Goal: Task Accomplishment & Management: Complete application form

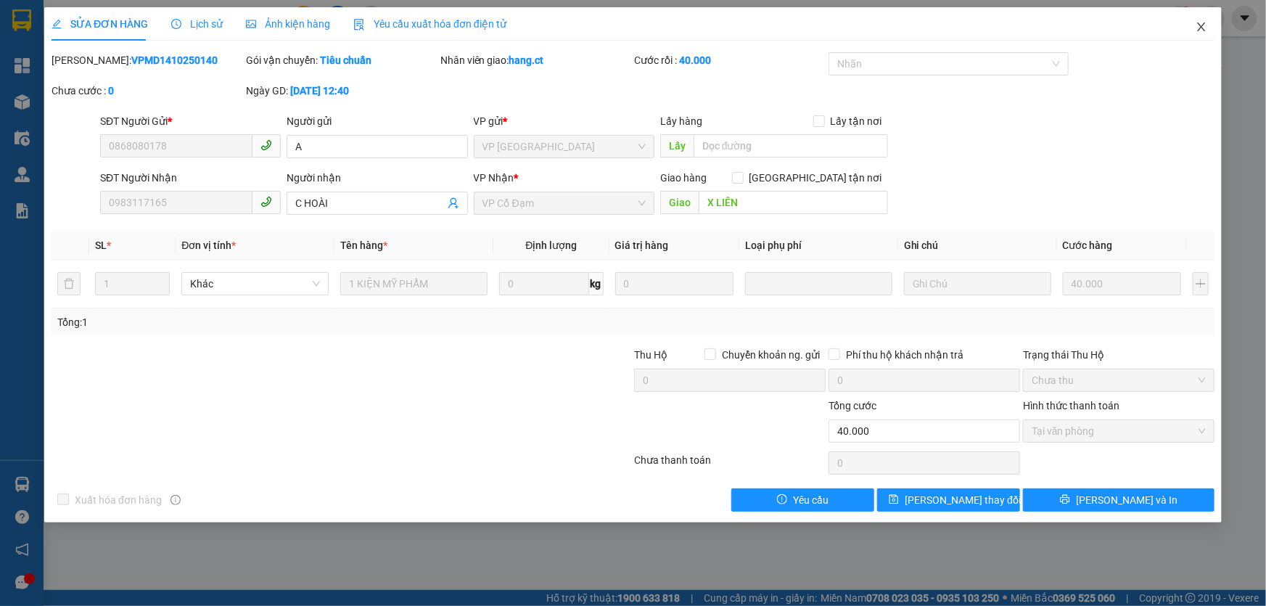
click at [1195, 29] on span "Close" at bounding box center [1201, 27] width 41 height 41
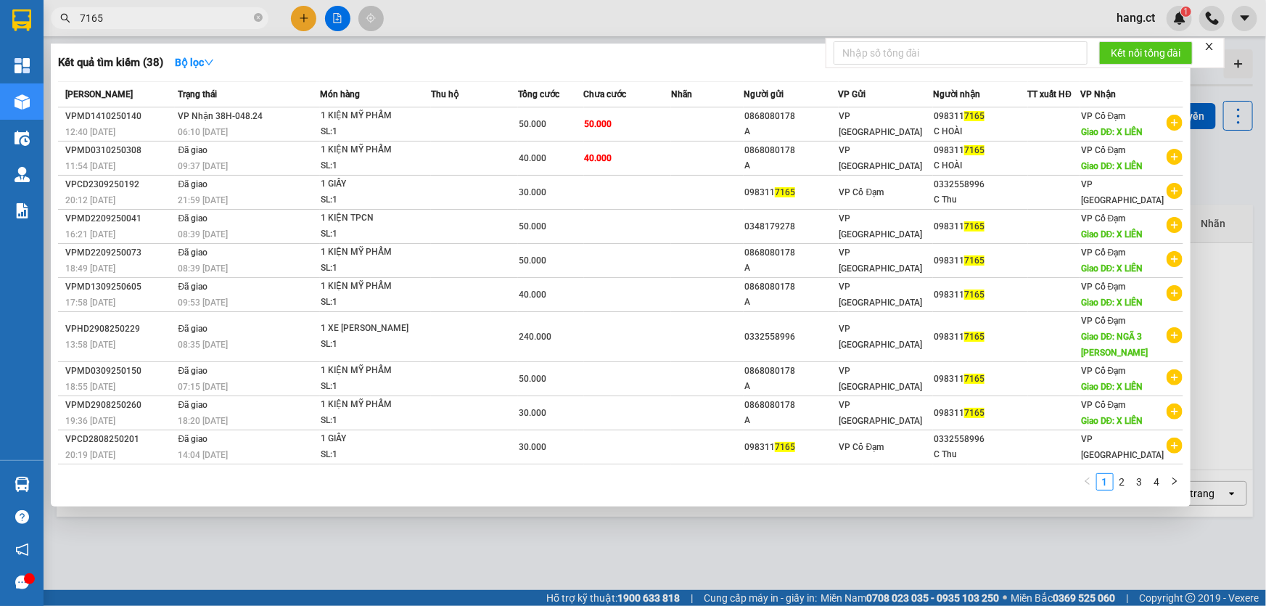
click at [223, 15] on input "7165" at bounding box center [165, 18] width 171 height 16
click at [222, 15] on input "7165" at bounding box center [165, 18] width 171 height 16
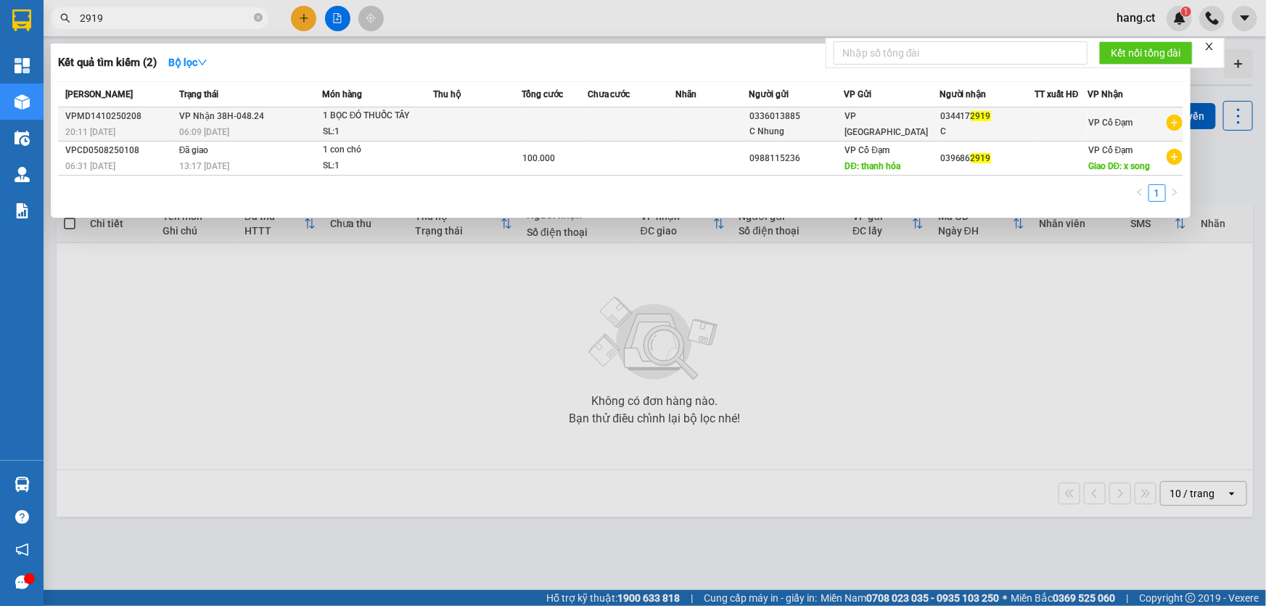
type input "2919"
click at [433, 124] on td at bounding box center [477, 124] width 88 height 34
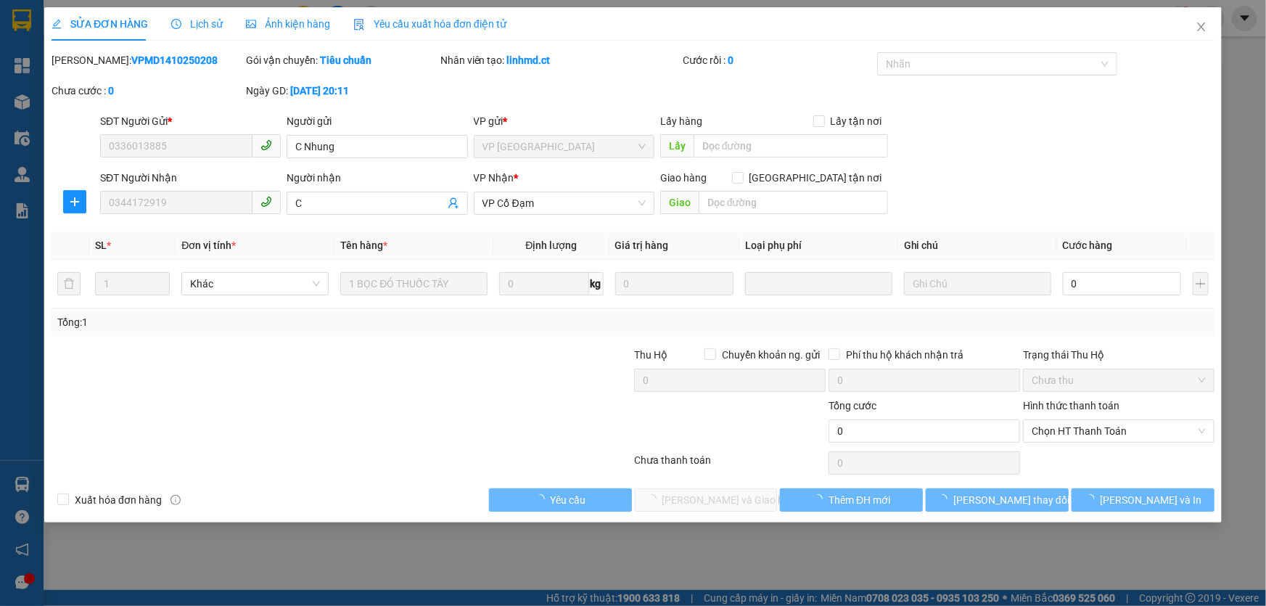
type input "0336013885"
type input "C Nhung"
type input "0344172919"
type input "C"
type input "0"
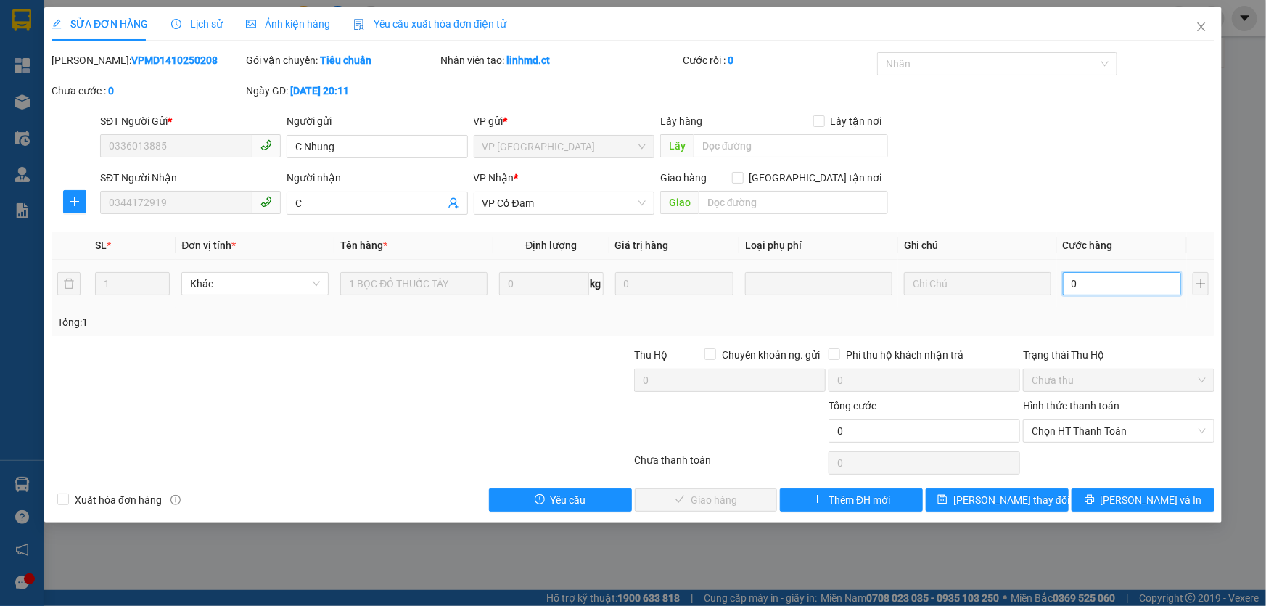
click at [1098, 282] on input "0" at bounding box center [1122, 283] width 118 height 23
type input "3"
type input "30"
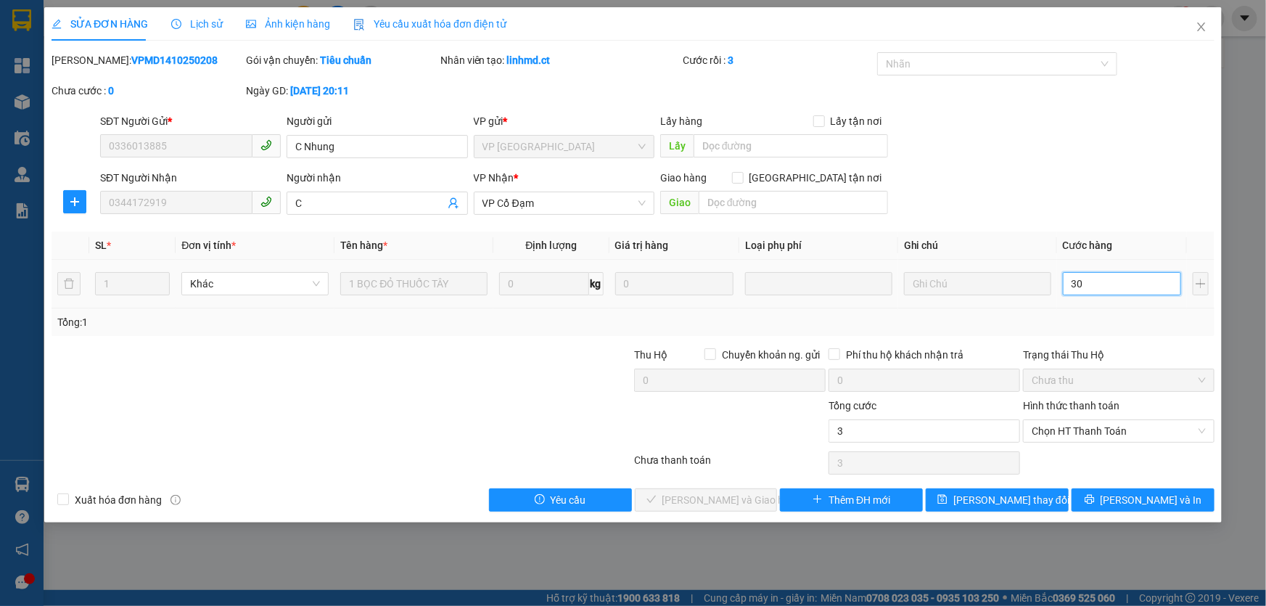
type input "30"
type input "30.000"
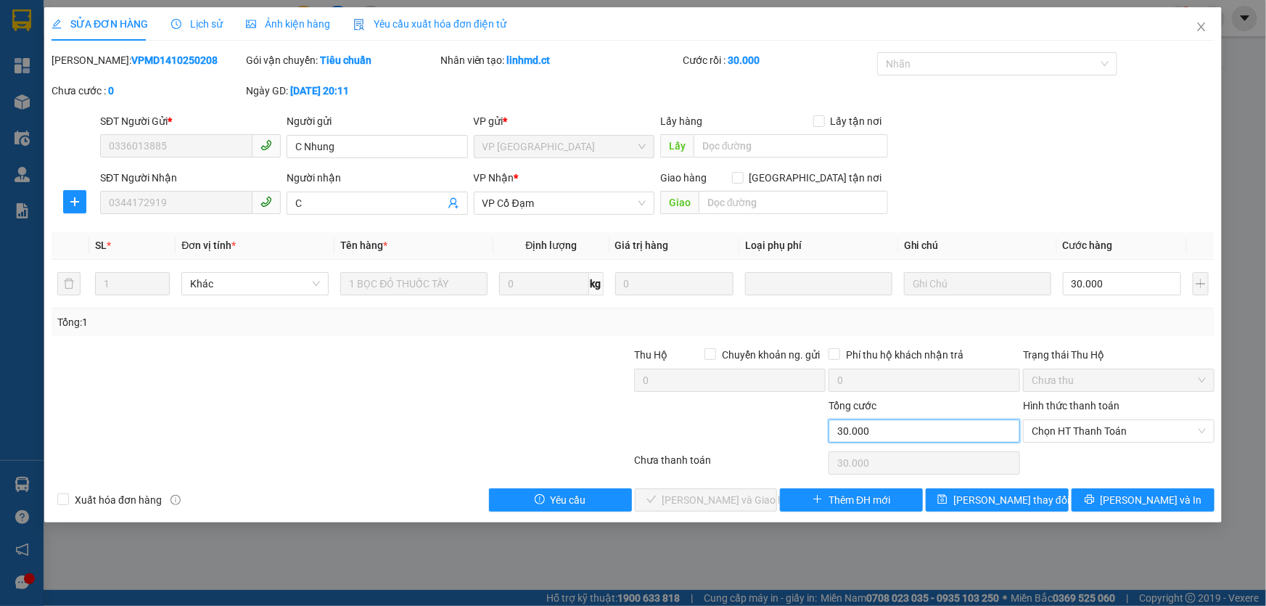
drag, startPoint x: 972, startPoint y: 426, endPoint x: 1063, endPoint y: 419, distance: 91.0
click at [972, 427] on input "30.000" at bounding box center [925, 430] width 192 height 23
click at [1082, 423] on span "Chọn HT Thanh Toán" at bounding box center [1119, 431] width 174 height 22
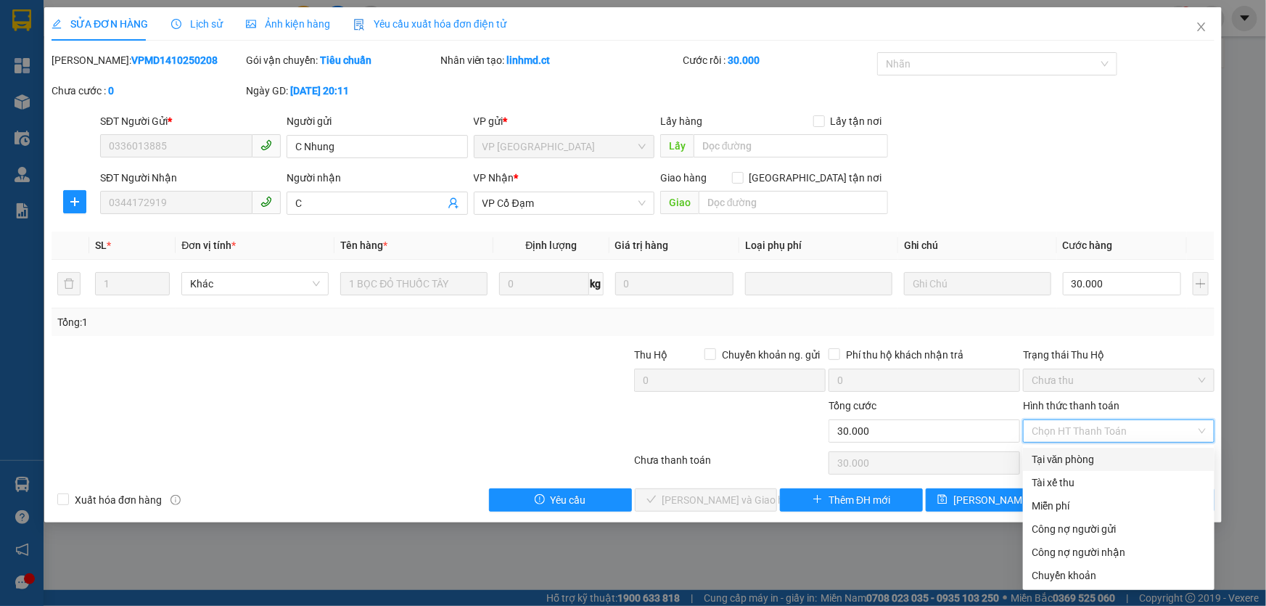
click at [1096, 462] on div "Tại văn phòng" at bounding box center [1119, 459] width 174 height 16
type input "0"
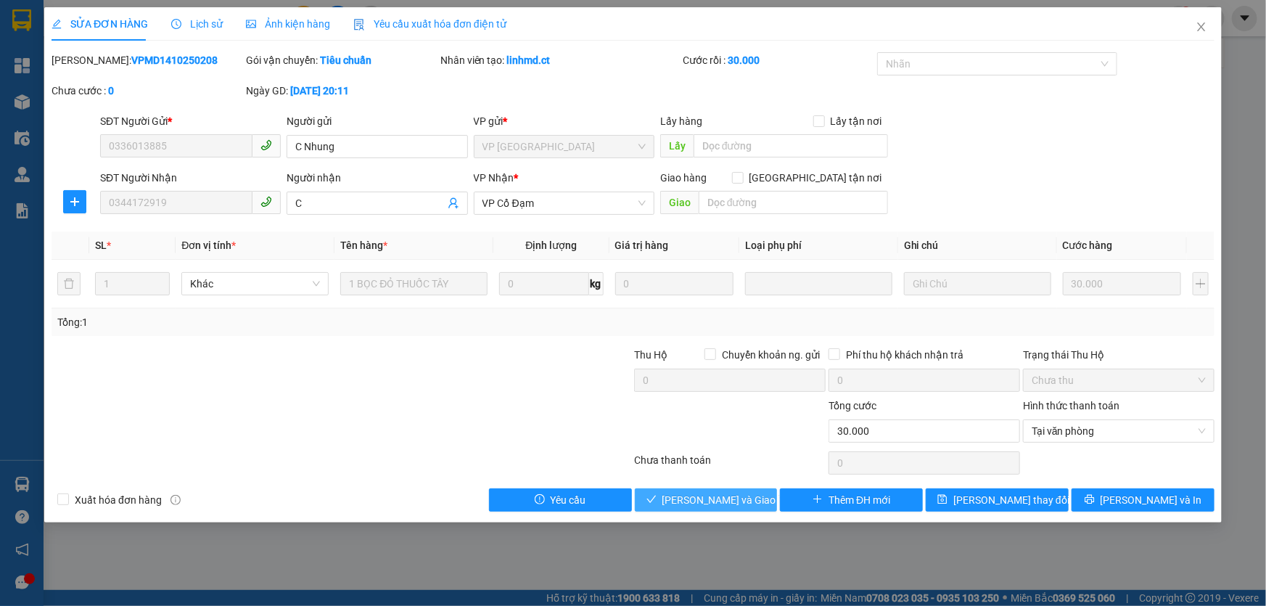
click at [732, 505] on span "[PERSON_NAME] và Giao hàng" at bounding box center [732, 500] width 139 height 16
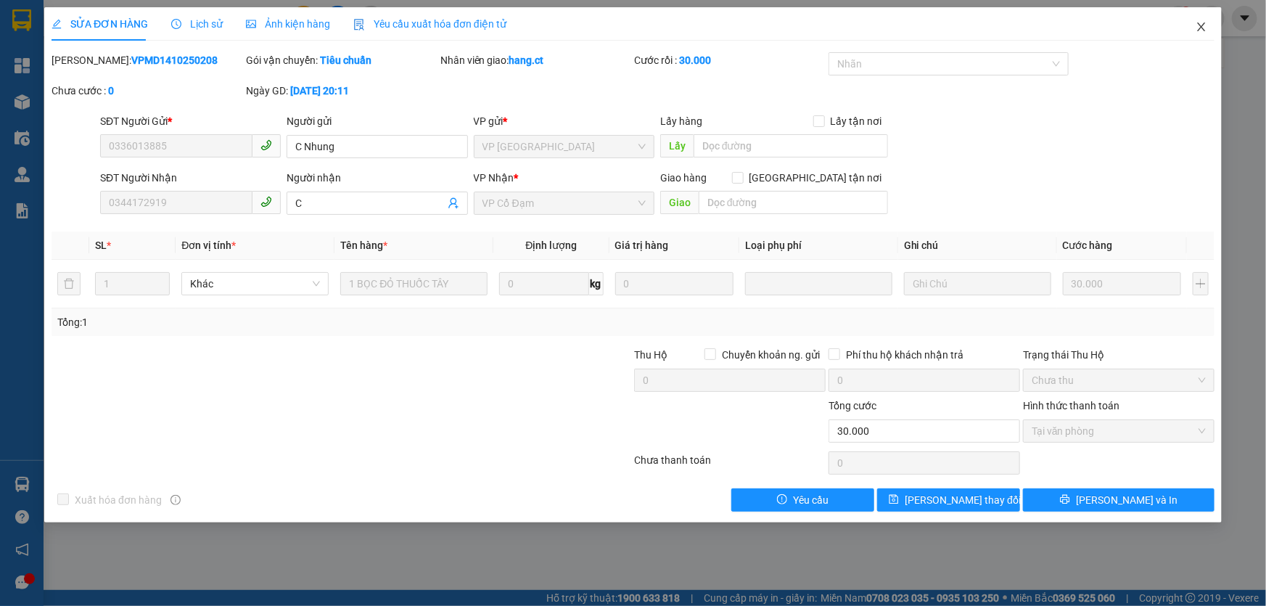
click at [1198, 27] on icon "close" at bounding box center [1202, 27] width 12 height 12
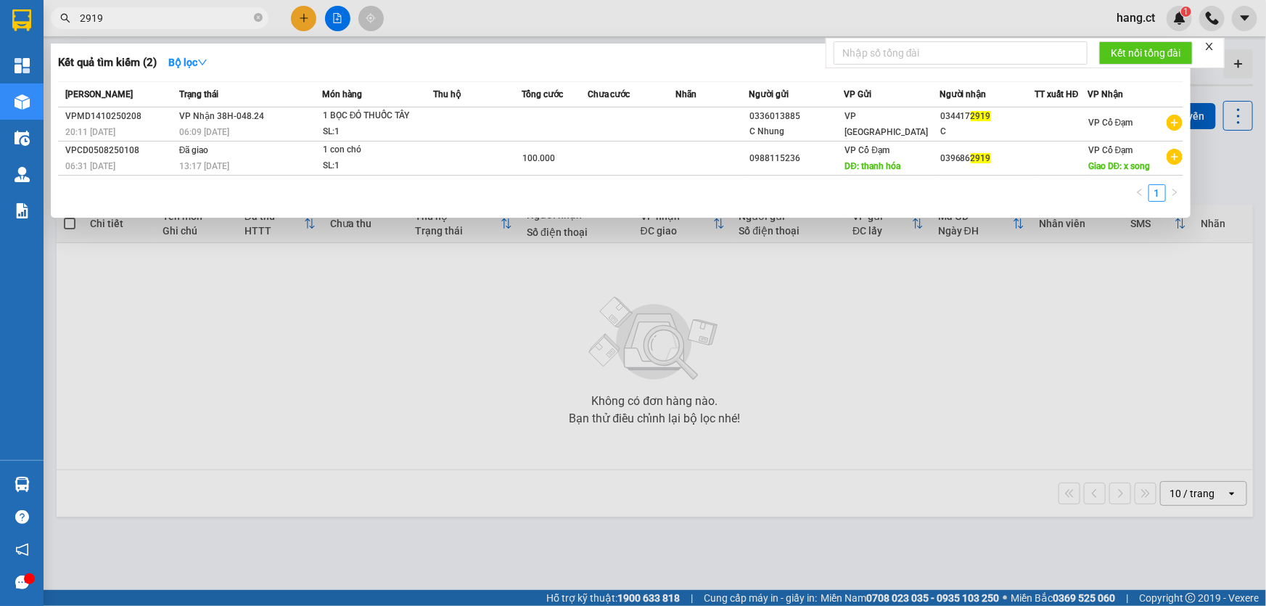
click at [218, 12] on input "2919" at bounding box center [165, 18] width 171 height 16
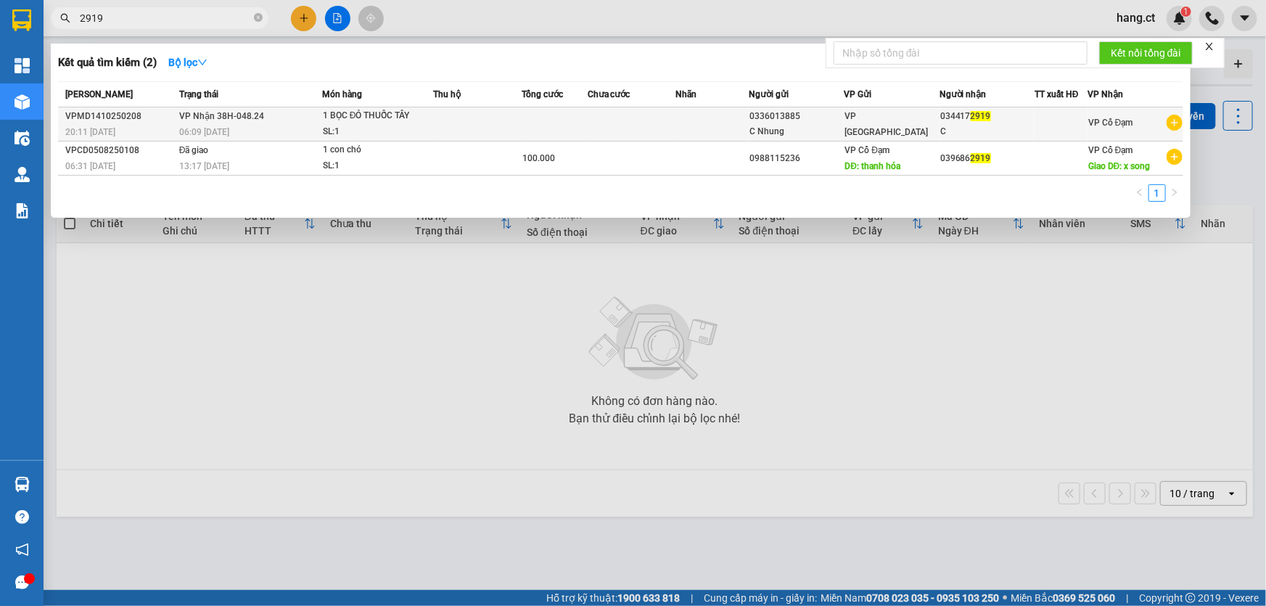
click at [248, 112] on span "VP Nhận 38H-048.24" at bounding box center [221, 116] width 85 height 10
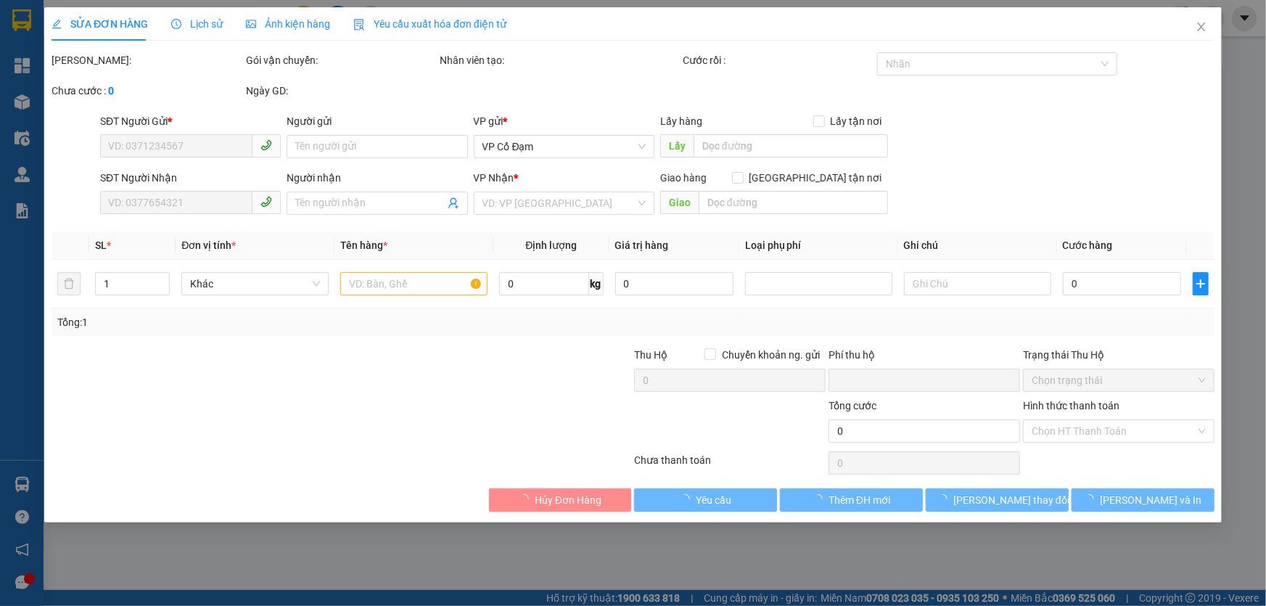
type input "0336013885"
type input "C Nhung"
type input "0344172919"
type input "C"
type input "0"
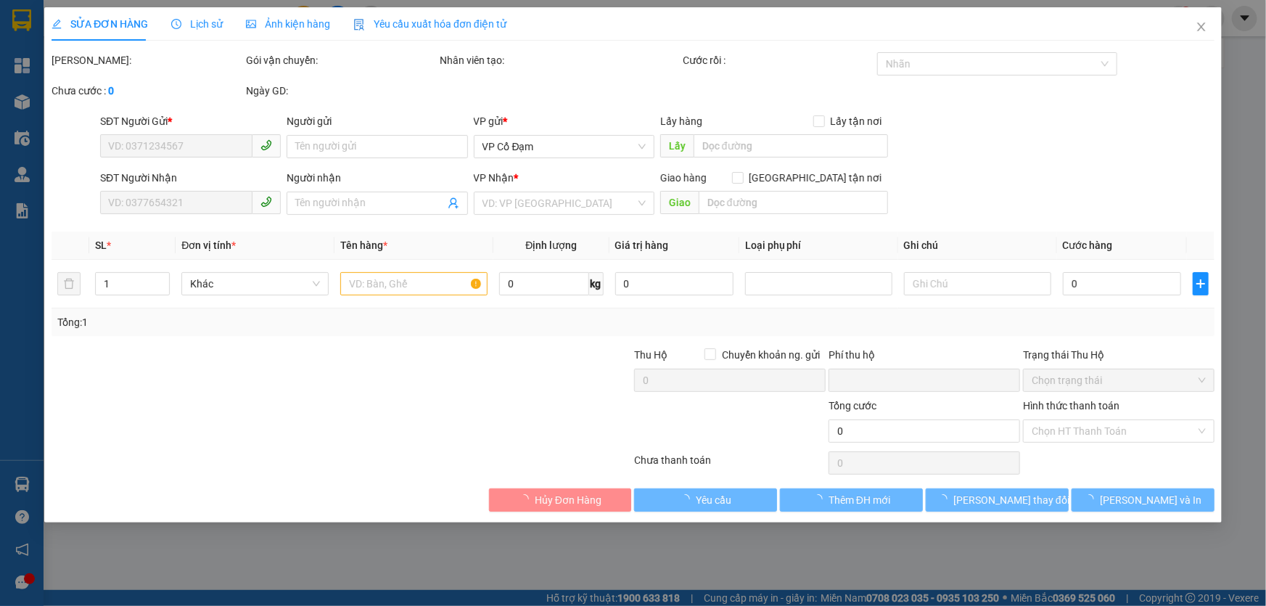
type input "30.000"
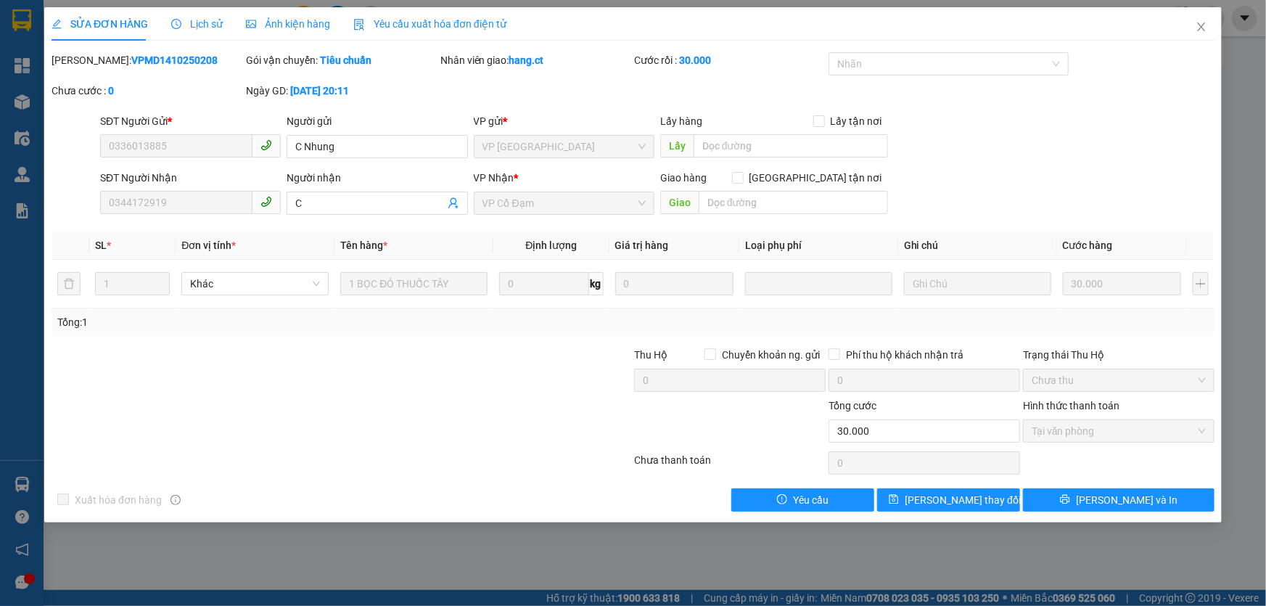
click at [192, 26] on span "Lịch sử" at bounding box center [197, 24] width 52 height 12
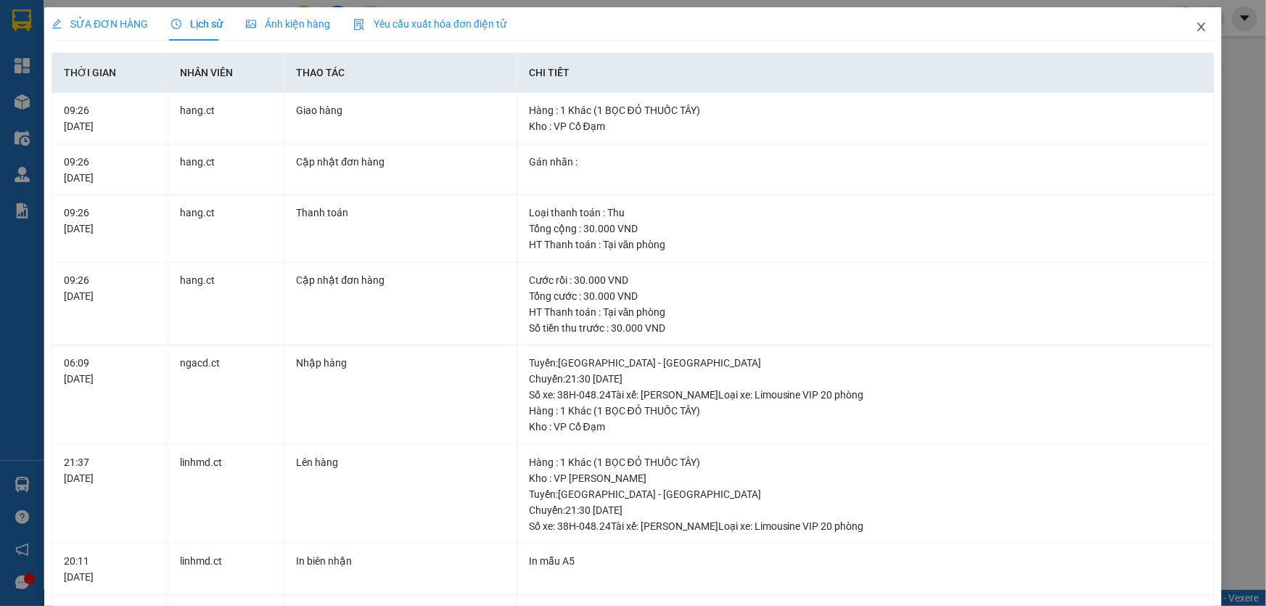
click at [1197, 25] on icon "close" at bounding box center [1201, 26] width 8 height 9
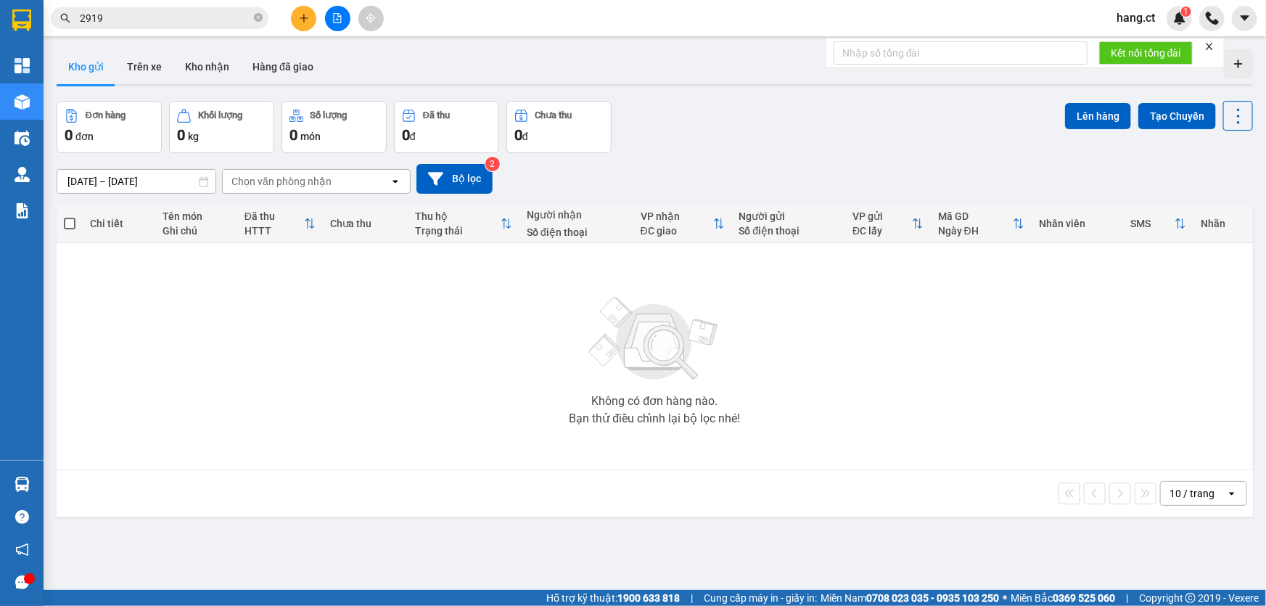
click at [1136, 21] on span "hang.ct" at bounding box center [1136, 18] width 62 height 18
click at [1144, 46] on span "Đăng xuất" at bounding box center [1159, 45] width 61 height 16
